Goal: Information Seeking & Learning: Find specific fact

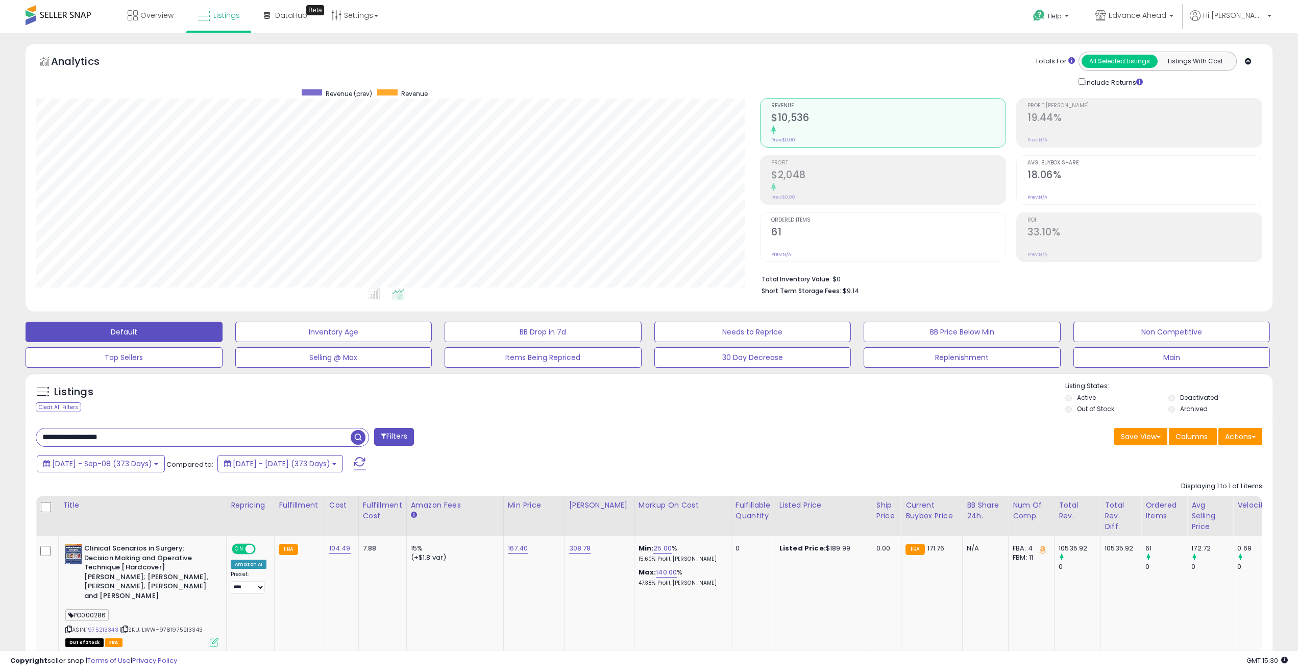
drag, startPoint x: 146, startPoint y: 438, endPoint x: 277, endPoint y: 399, distance: 136.2
click at [0, 395] on html "Unable to login Retrieving listings data.. has not yet accepted the Terms of Us…" at bounding box center [649, 335] width 1298 height 671
click at [152, 461] on span "[DATE] - Sep-08 (373 Days)" at bounding box center [102, 464] width 100 height 10
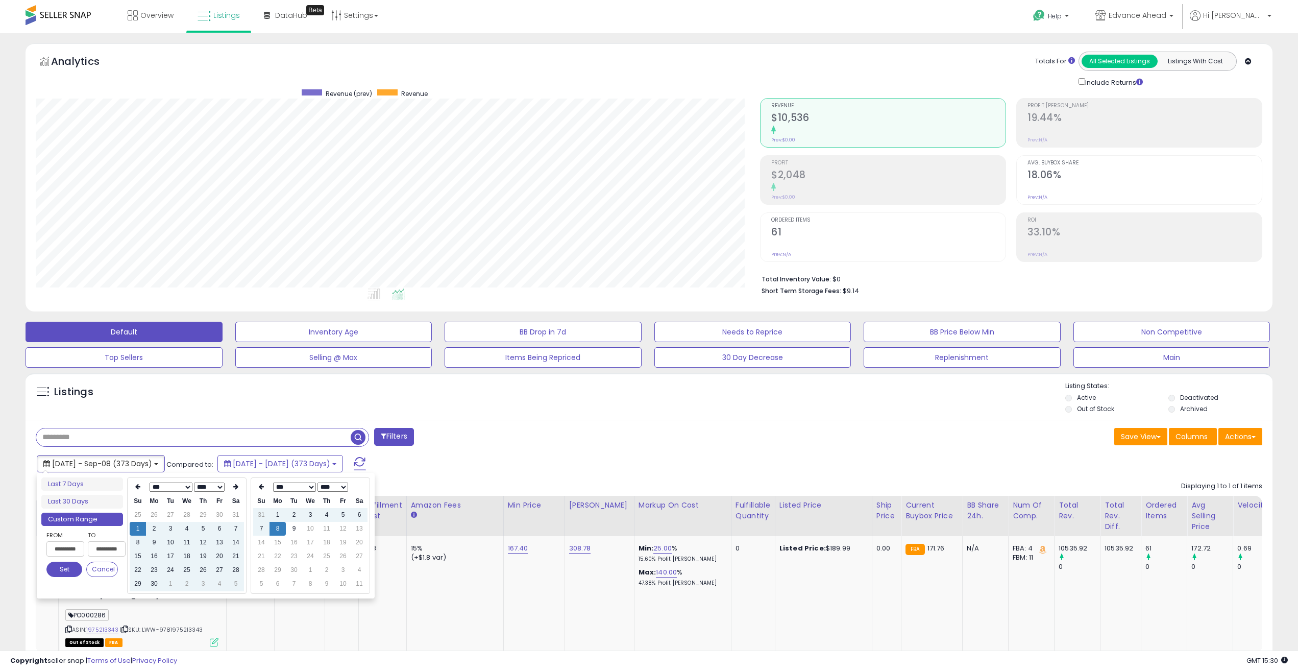
type input "**********"
click at [548, 468] on div "[DATE] - Sep-08 (373 Days) Compared to: [DATE] - [DATE] (373 Days)" at bounding box center [494, 464] width 920 height 23
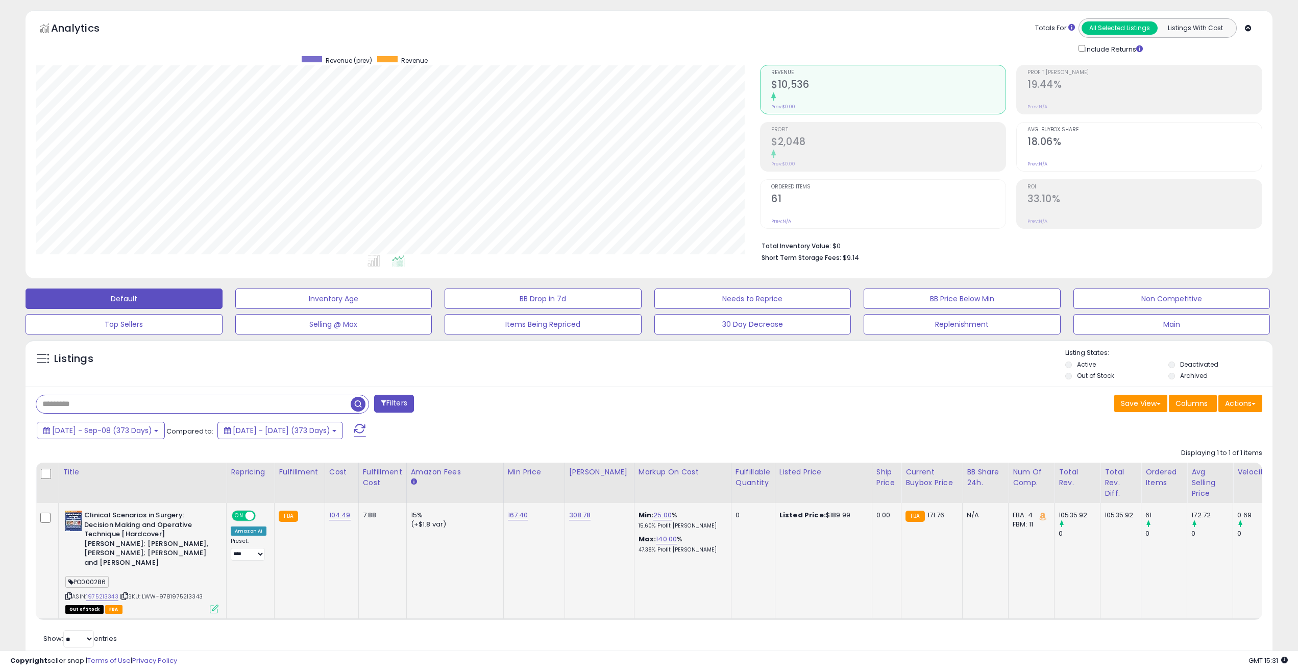
scroll to position [69, 0]
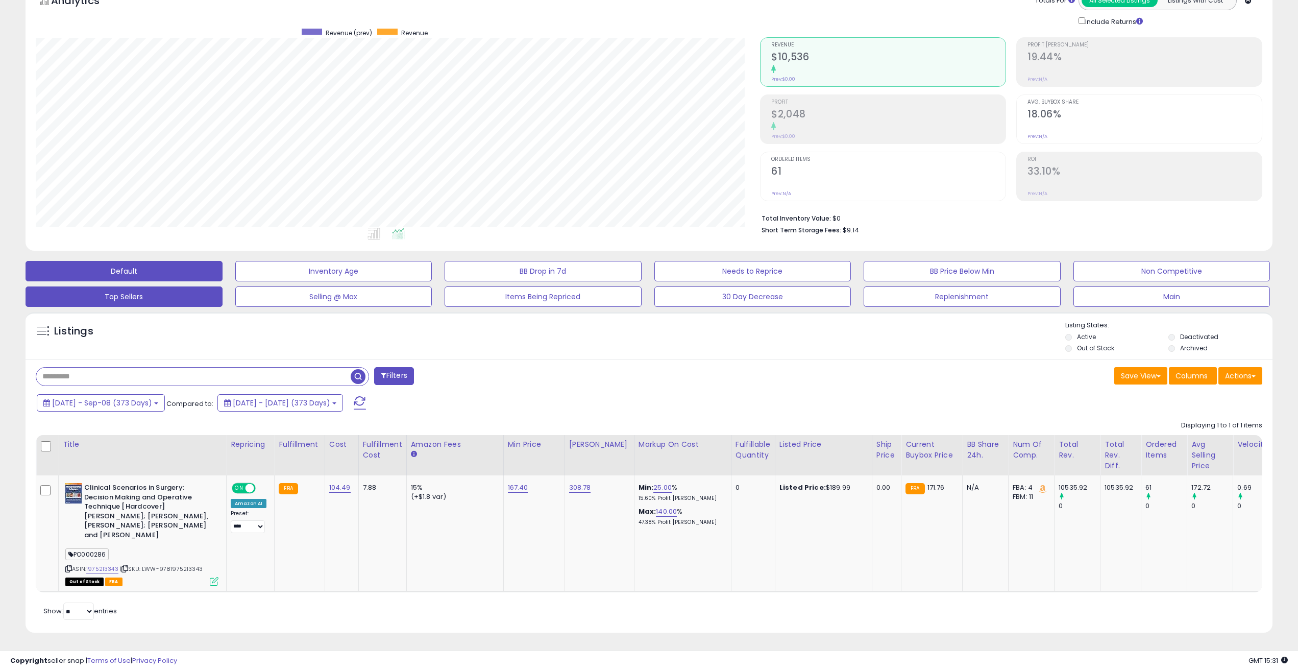
click at [124, 286] on button "Top Sellers" at bounding box center [124, 296] width 197 height 20
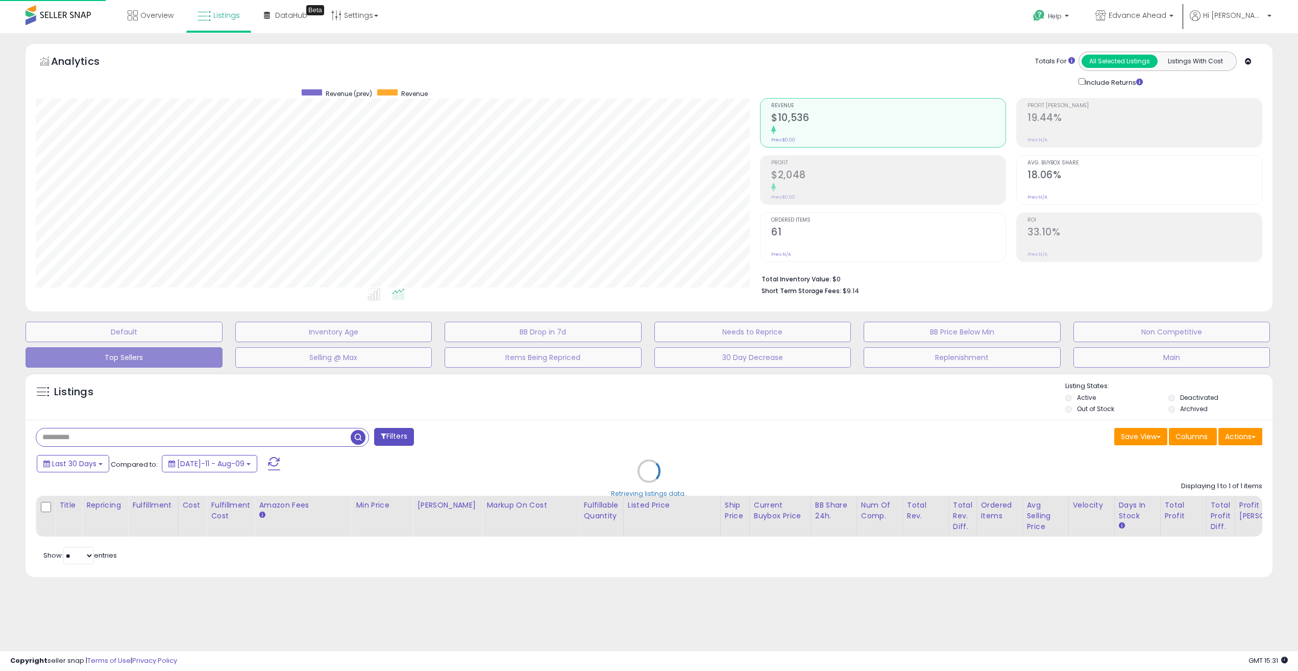
scroll to position [209, 730]
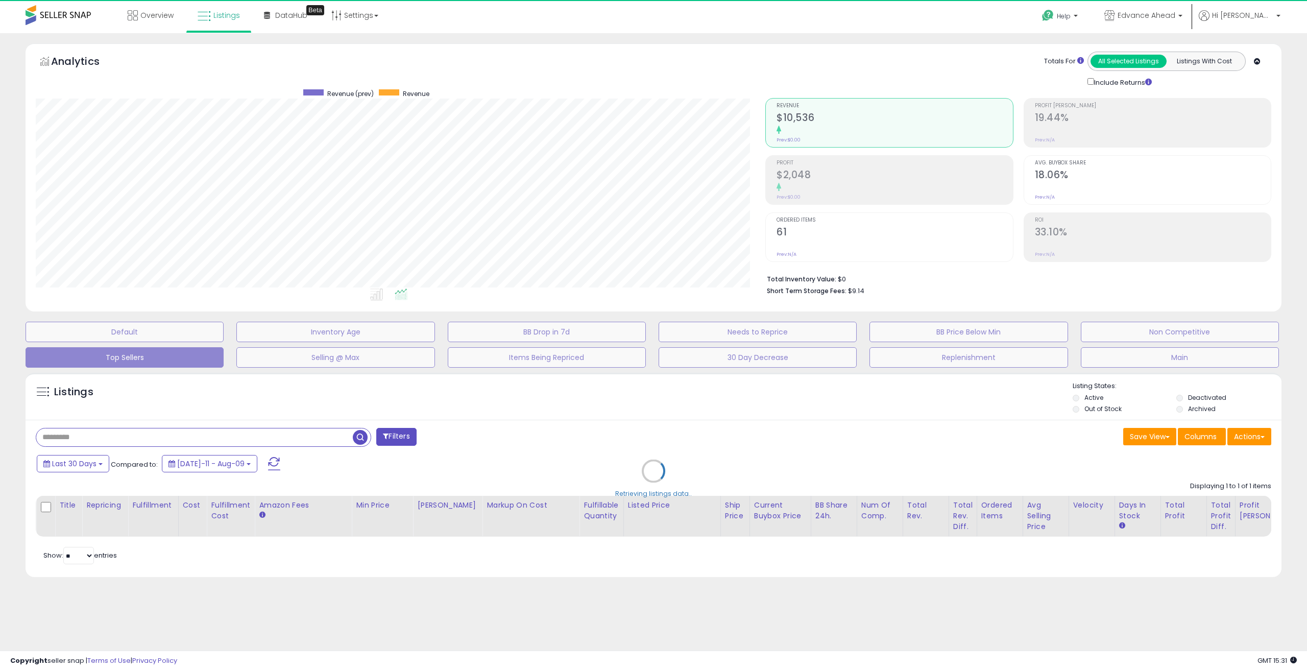
select select "**"
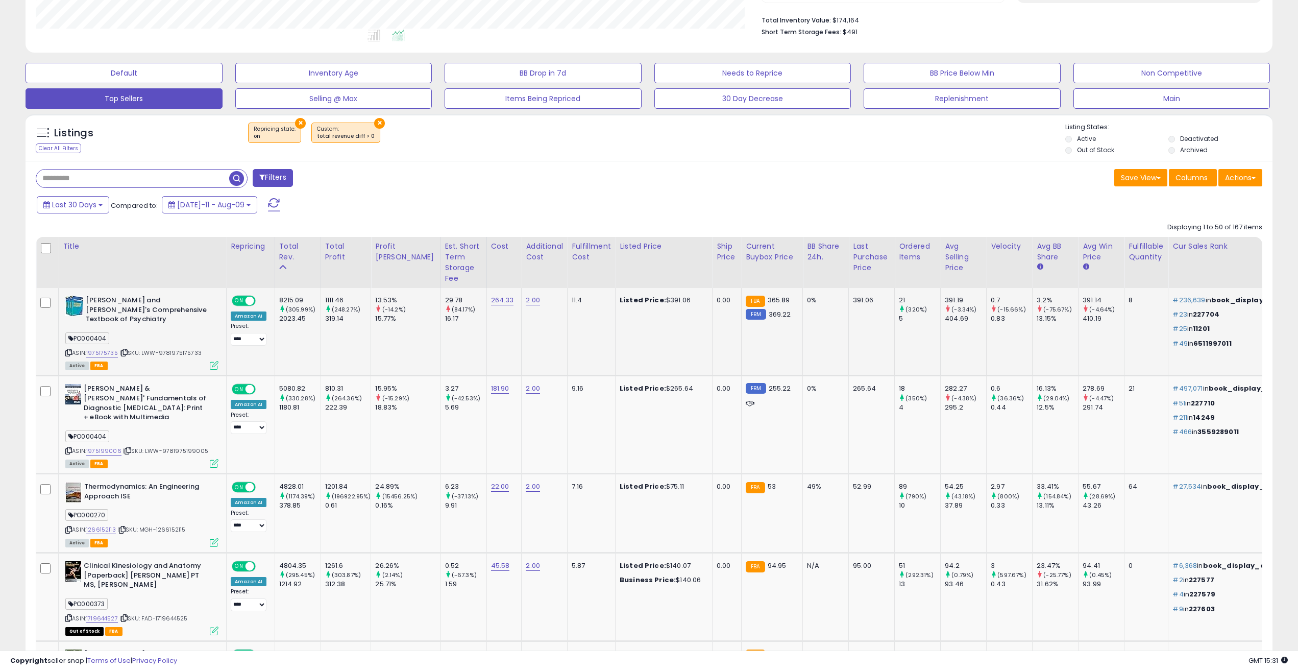
scroll to position [255, 0]
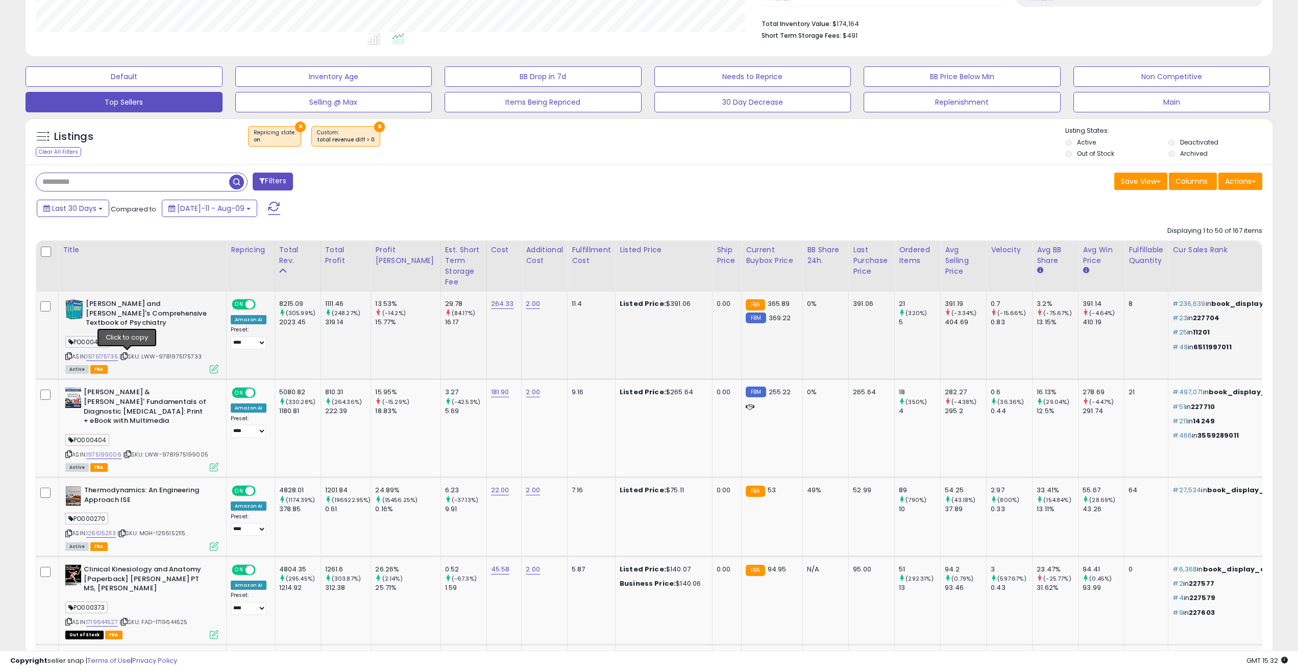
click at [127, 355] on icon at bounding box center [124, 356] width 7 height 6
click at [128, 353] on icon at bounding box center [124, 356] width 7 height 6
click at [128, 355] on icon at bounding box center [124, 356] width 7 height 6
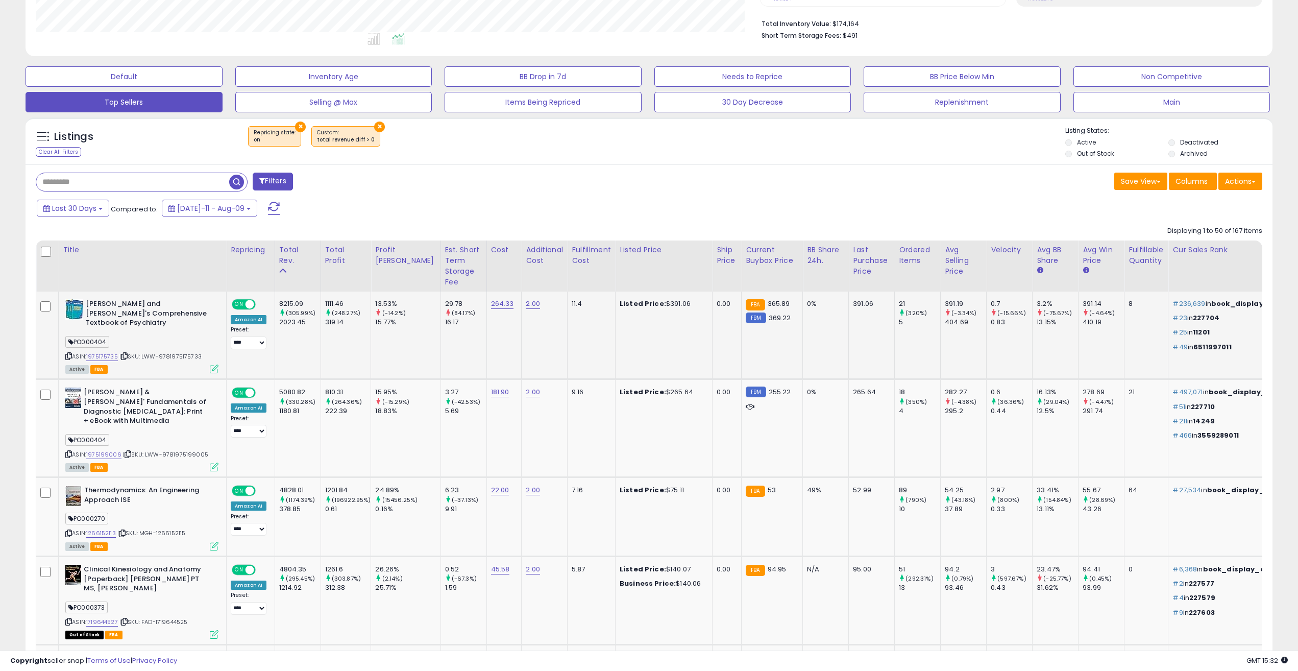
drag, startPoint x: 208, startPoint y: 360, endPoint x: 145, endPoint y: 352, distance: 63.8
click at [145, 352] on div "ASIN: 1975175735 | SKU: LWW-9781975175733 Active FBA" at bounding box center [141, 335] width 153 height 73
copy span "LWW-9781975175733"
